Goal: Task Accomplishment & Management: Manage account settings

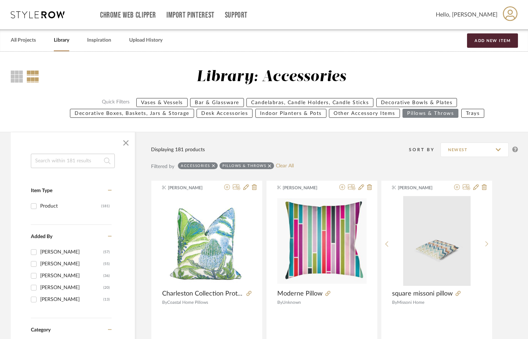
drag, startPoint x: 20, startPoint y: 46, endPoint x: 23, endPoint y: 53, distance: 8.5
click at [20, 46] on div "All Projects" at bounding box center [23, 40] width 25 height 22
click at [23, 36] on link "All Projects" at bounding box center [23, 41] width 25 height 10
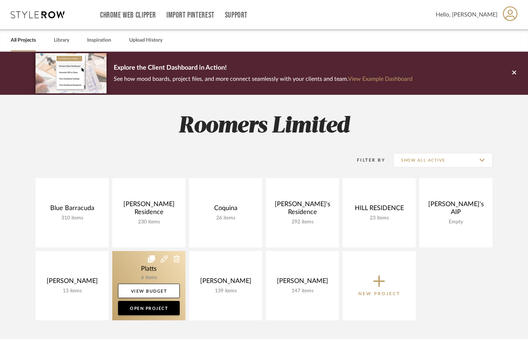
click at [120, 267] on link at bounding box center [148, 285] width 73 height 69
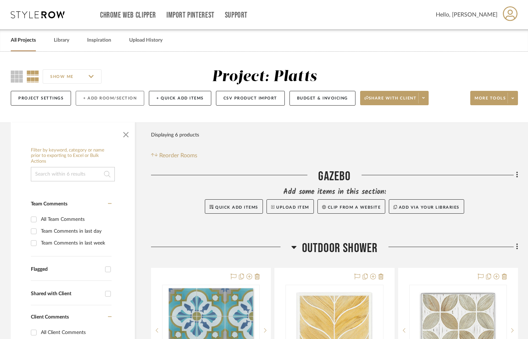
click at [107, 99] on button "+ Add Room/Section" at bounding box center [110, 98] width 69 height 15
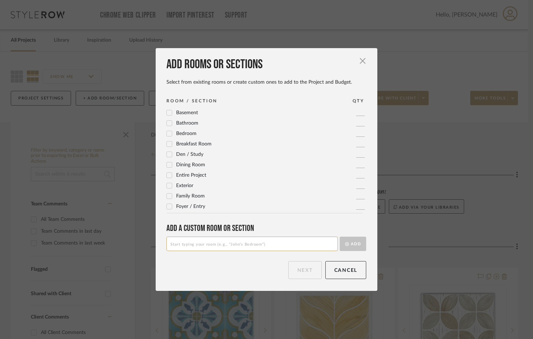
click at [168, 124] on icon at bounding box center [169, 123] width 5 height 5
click at [169, 132] on icon at bounding box center [169, 134] width 5 height 4
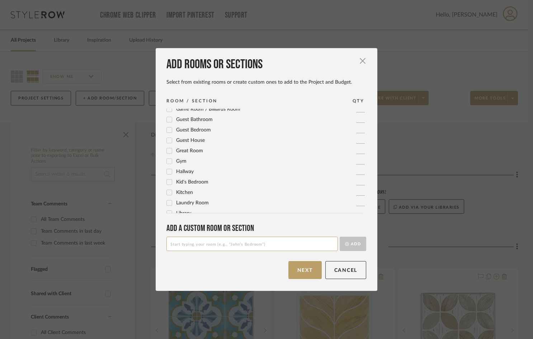
click at [169, 192] on icon at bounding box center [169, 193] width 5 height 4
click at [167, 160] on icon at bounding box center [169, 161] width 5 height 4
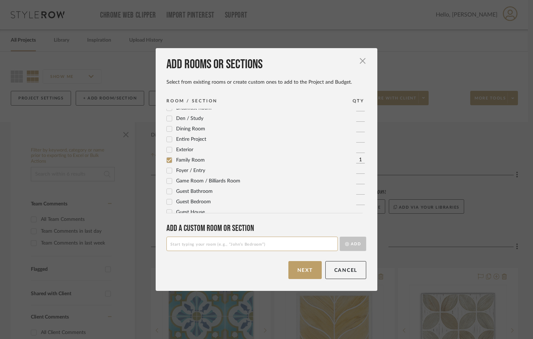
scroll to position [0, 0]
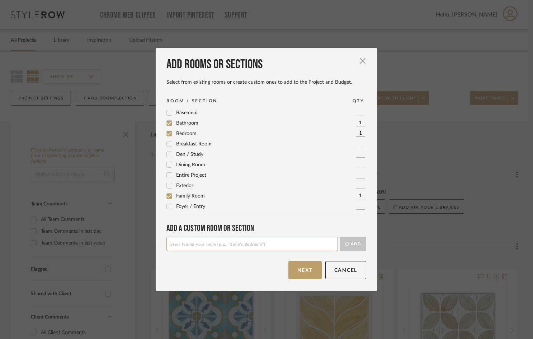
click at [167, 165] on icon at bounding box center [169, 164] width 5 height 5
click at [167, 123] on icon at bounding box center [169, 124] width 5 height 4
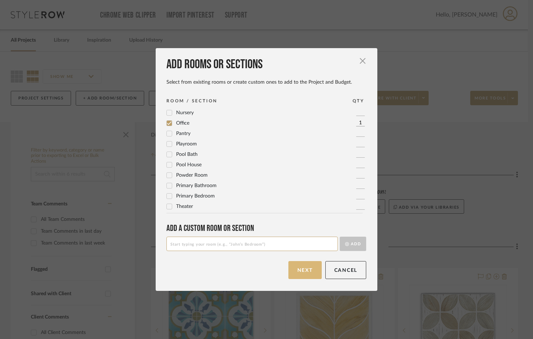
click at [307, 272] on button "Next" at bounding box center [304, 270] width 33 height 18
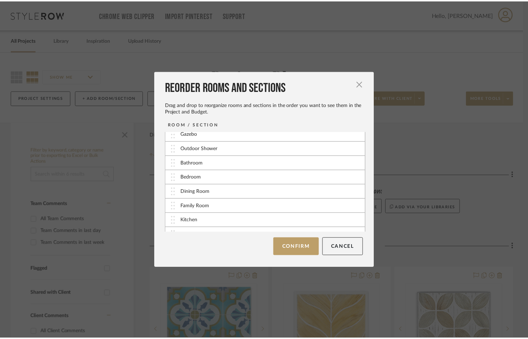
scroll to position [0, 0]
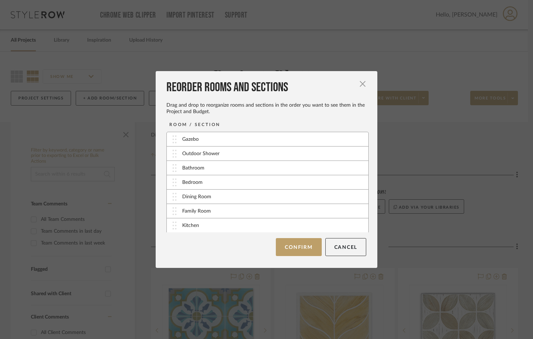
click at [298, 246] on button "Confirm" at bounding box center [299, 247] width 46 height 18
